Goal: Communication & Community: Answer question/provide support

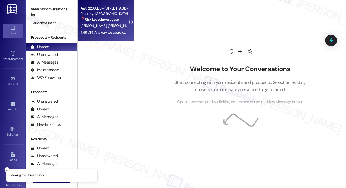
click at [102, 32] on div "11:49 AM: Anyway we could do 10:30 instead? I have a few morning meetings [DATE…" at bounding box center [156, 32] width 151 height 5
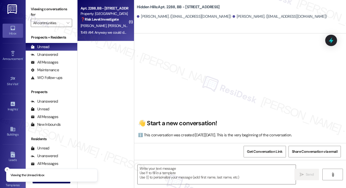
scroll to position [752, 0]
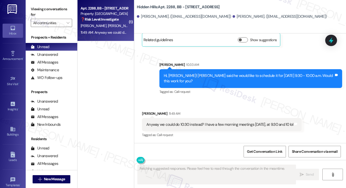
click at [205, 76] on div "Hi, [PERSON_NAME]! [PERSON_NAME] said he would like to schedule it for [DATE] 9…" at bounding box center [249, 78] width 170 height 11
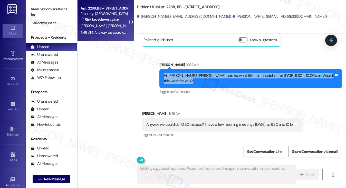
click at [205, 76] on div "Hi, [PERSON_NAME]! [PERSON_NAME] said he would like to schedule it for [DATE] 9…" at bounding box center [249, 78] width 170 height 11
click at [230, 80] on div "Hi, [PERSON_NAME]! [PERSON_NAME] said he would like to schedule it for [DATE] 9…" at bounding box center [249, 78] width 170 height 11
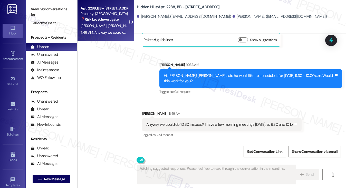
click at [230, 80] on div "Hi, [PERSON_NAME]! [PERSON_NAME] said he would like to schedule it for [DATE] 9…" at bounding box center [249, 78] width 170 height 11
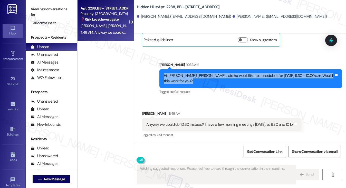
click at [230, 80] on div "Hi, [PERSON_NAME]! [PERSON_NAME] said he would like to schedule it for [DATE] 9…" at bounding box center [249, 78] width 170 height 11
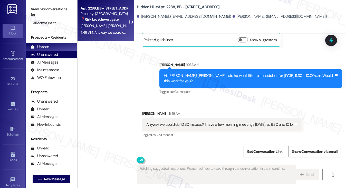
click at [55, 51] on div "Unanswered (0)" at bounding box center [52, 55] width 52 height 8
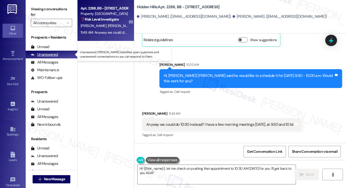
type textarea "Hi {{first_name}}, let me check on pushing that appointment to 10:30 AM [DATE] …"
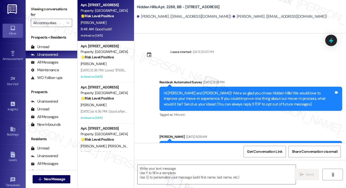
scroll to position [752, 0]
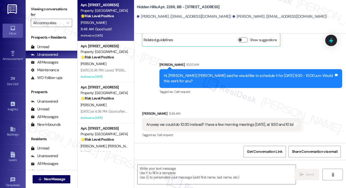
type textarea "Fetching suggested responses. Please feel free to read through the conversation…"
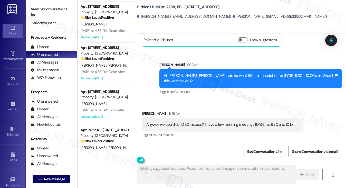
scroll to position [0, 0]
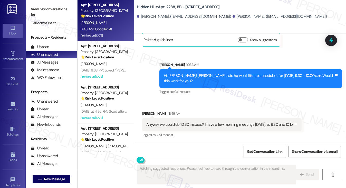
click at [107, 26] on div "8:48 AM: Good luck!! 8:48 AM: Good luck!!" at bounding box center [104, 29] width 49 height 6
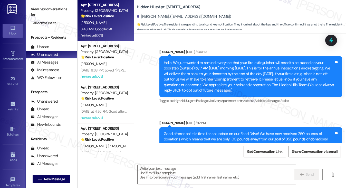
type textarea "Fetching suggested responses. Please feel free to read through the conversation…"
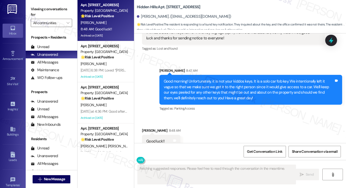
scroll to position [9633, 0]
click at [178, 79] on div "Good morning! Unfortunately, it is not your kiddos keys. It is a solo car fob k…" at bounding box center [249, 90] width 170 height 22
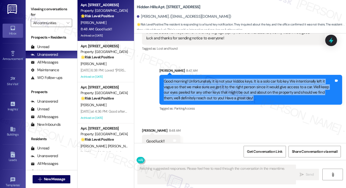
click at [178, 79] on div "Good morning! Unfortunately, it is not your kiddos keys. It is a solo car fob k…" at bounding box center [249, 90] width 170 height 22
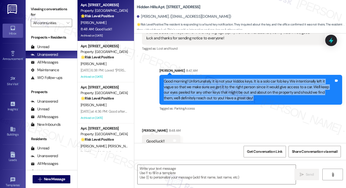
click at [195, 79] on div "Good morning! Unfortunately, it is not your kiddos keys. It is a solo car fob k…" at bounding box center [249, 90] width 170 height 22
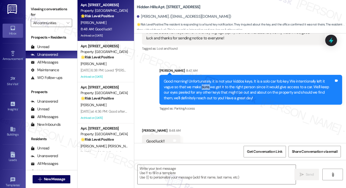
click at [195, 79] on div "Good morning! Unfortunately, it is not your kiddos keys. It is a solo car fob k…" at bounding box center [249, 90] width 170 height 22
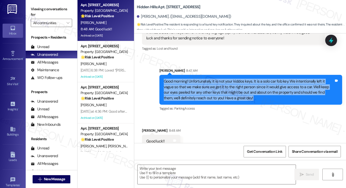
click at [195, 79] on div "Good morning! Unfortunately, it is not your kiddos keys. It is a solo car fob k…" at bounding box center [249, 90] width 170 height 22
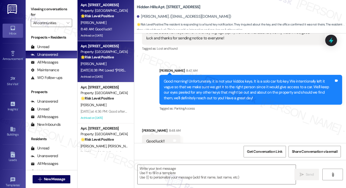
click at [120, 69] on div "[DATE] 6:38 PM: Loved “[PERSON_NAME] (Hidden Hills): That's a relief! I'm glad …" at bounding box center [228, 70] width 295 height 5
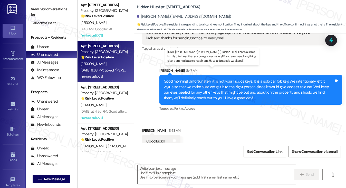
type textarea "Fetching suggested responses. Please feel free to read through the conversation…"
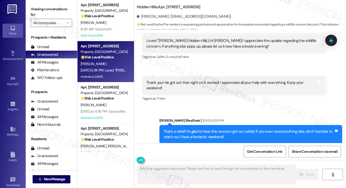
scroll to position [7492, 0]
click at [193, 125] on div "That's a relief! I'm glad to hear the raccoon got out safely! If you ever need …" at bounding box center [250, 134] width 183 height 19
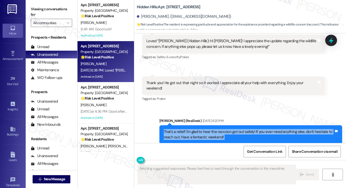
click at [193, 125] on div "That's a relief! I'm glad to hear the raccoon got out safely! If you ever need …" at bounding box center [250, 134] width 183 height 19
click at [210, 129] on div "That's a relief! I'm glad to hear the raccoon got out safely! If you ever need …" at bounding box center [249, 134] width 170 height 11
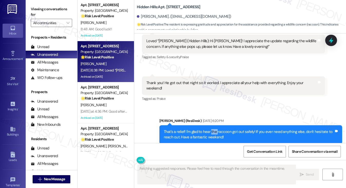
click at [210, 129] on div "That's a relief! I'm glad to hear the raccoon got out safely! If you ever need …" at bounding box center [249, 134] width 170 height 11
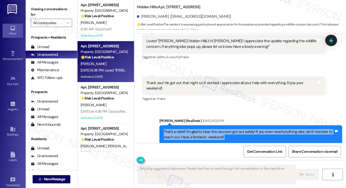
click at [210, 129] on div "That's a relief! I'm glad to hear the raccoon got out safely! If you ever need …" at bounding box center [249, 134] width 170 height 11
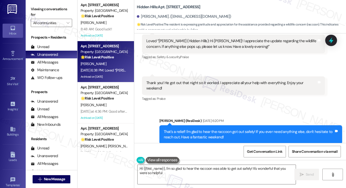
click at [187, 178] on div "Loved “[PERSON_NAME] (Hidden Hills): That's a relief! I'm glad to hear the racc…" at bounding box center [231, 183] width 170 height 11
type textarea "Hi {{first_name}}, I'm so glad to hear the raccoon was able to get out safely! …"
click at [187, 178] on div "Loved “[PERSON_NAME] (Hidden Hills): That's a relief! I'm glad to hear the racc…" at bounding box center [231, 183] width 170 height 11
click at [199, 129] on div "That's a relief! I'm glad to hear the raccoon got out safely! If you ever need …" at bounding box center [249, 134] width 170 height 11
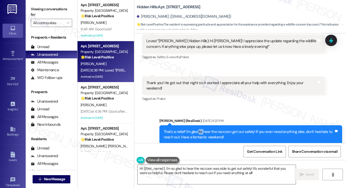
click at [199, 129] on div "That's a relief! I'm glad to hear the raccoon got out safely! If you ever need …" at bounding box center [249, 134] width 170 height 11
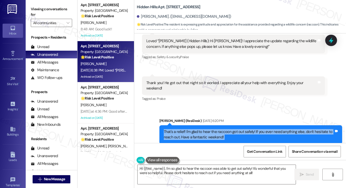
click at [199, 129] on div "That's a relief! I'm glad to hear the raccoon got out safely! If you ever need …" at bounding box center [249, 134] width 170 height 11
click at [225, 129] on div "That's a relief! I'm glad to hear the raccoon got out safely! If you ever need …" at bounding box center [249, 134] width 170 height 11
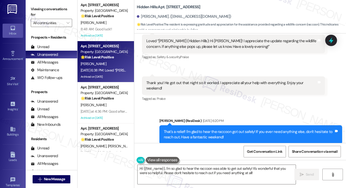
click at [225, 129] on div "That's a relief! I'm glad to hear the raccoon got out safely! If you ever need …" at bounding box center [249, 134] width 170 height 11
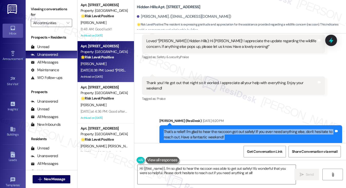
click at [225, 129] on div "That's a relief! I'm glad to hear the raccoon got out safely! If you ever need …" at bounding box center [249, 134] width 170 height 11
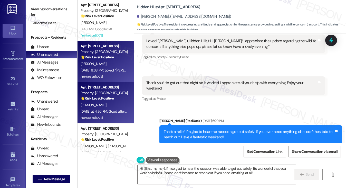
click at [105, 105] on div "[PERSON_NAME]" at bounding box center [104, 105] width 49 height 6
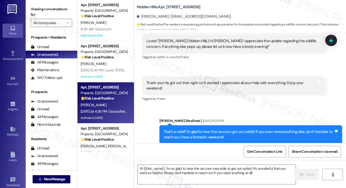
type textarea "Fetching suggested responses. Please feel free to read through the conversation…"
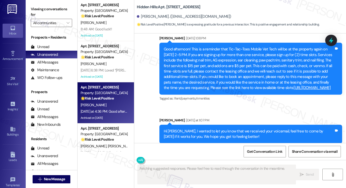
scroll to position [7408, 0]
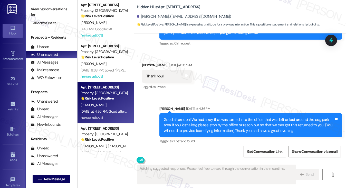
click at [191, 117] on div "Good afternoon! We had a key that was turned into the office that was left or l…" at bounding box center [249, 125] width 170 height 16
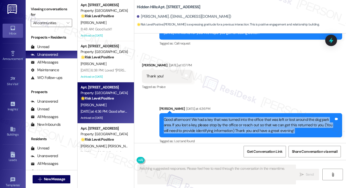
click at [191, 117] on div "Good afternoon! We had a key that was turned into the office that was left or l…" at bounding box center [249, 125] width 170 height 16
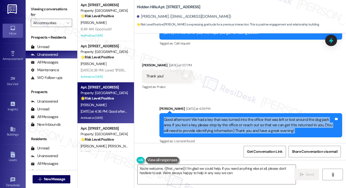
type textarea "You're welcome, {{first_name}}! I'm glad we could help. If you need anything el…"
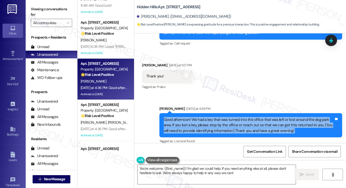
scroll to position [51, 0]
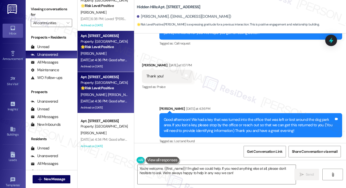
click at [106, 99] on div "[DATE] at 4:36 PM: Good afternoon! We had a key that was turned into the office…" at bounding box center [309, 101] width 456 height 5
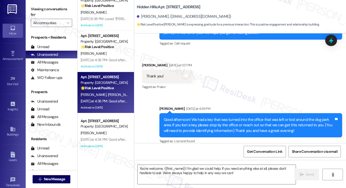
type textarea "Fetching suggested responses. Please feel free to read through the conversation…"
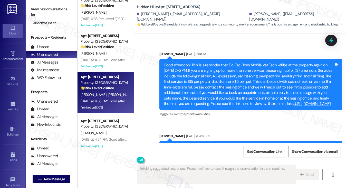
scroll to position [9843, 0]
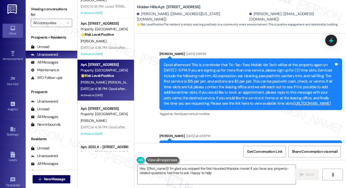
type textarea "Hey {{first_name}}! I'm glad you enjoyed the first Haunted Mansion movie! If yo…"
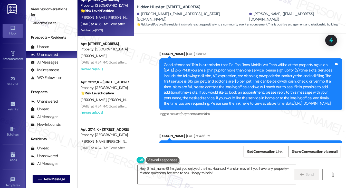
scroll to position [154, 0]
